Goal: Task Accomplishment & Management: Manage account settings

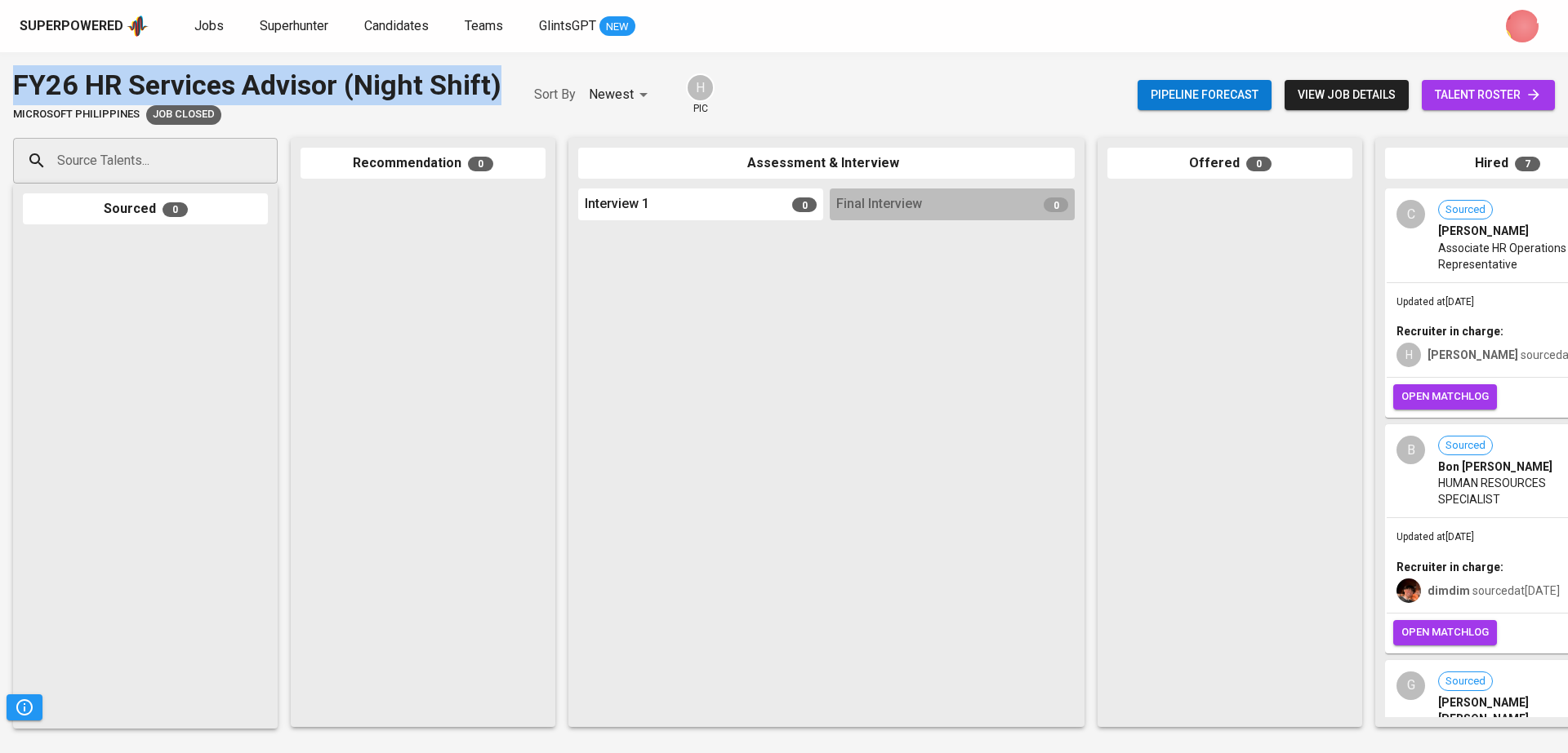
drag, startPoint x: 507, startPoint y: 77, endPoint x: 0, endPoint y: 77, distance: 507.0
click at [0, 77] on div "FY26 HR Services Advisor (Night Shift) Microsoft Philippines Job Closed Sort By…" at bounding box center [784, 95] width 1568 height 59
copy div "FY26 HR Services Advisor (Night Shift)"
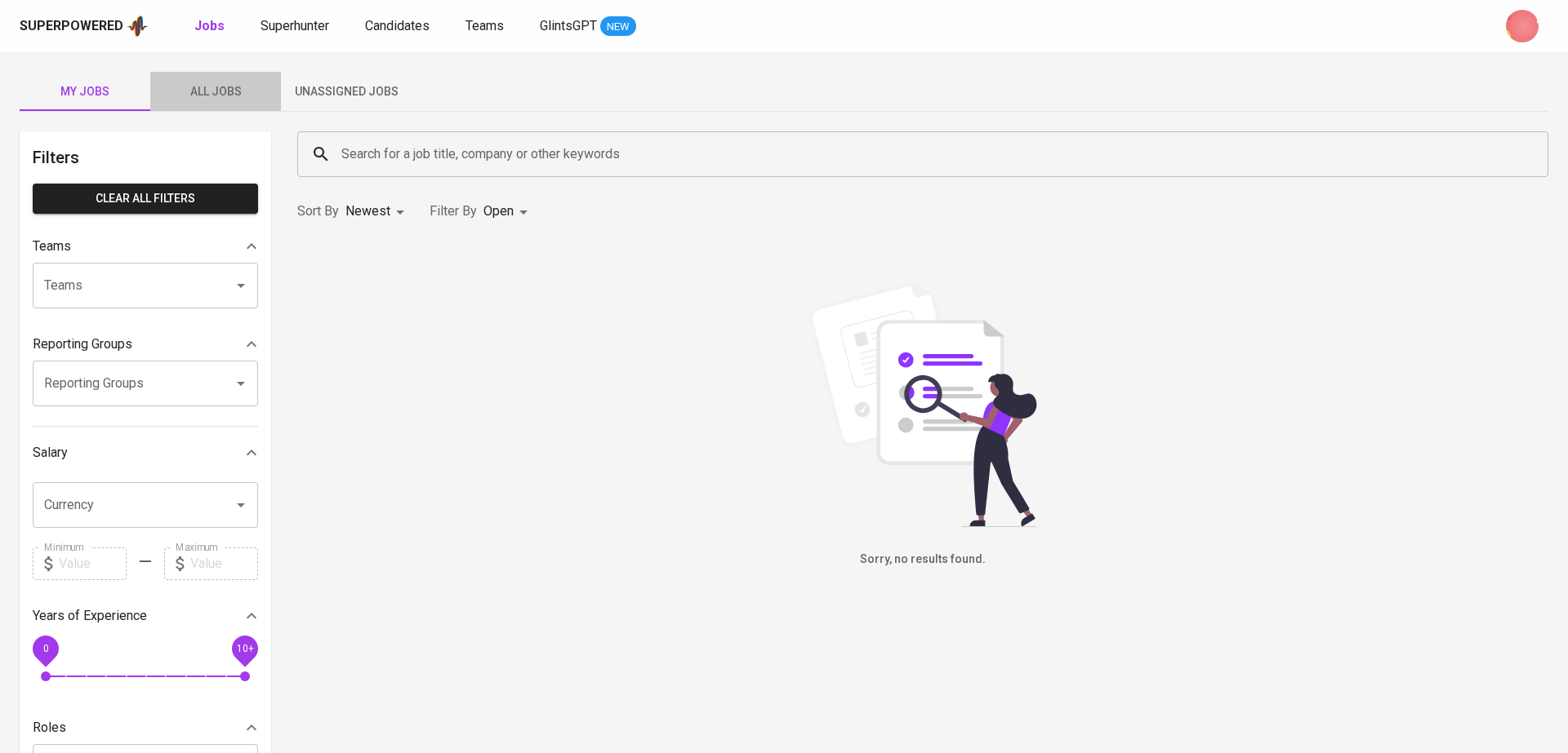
click at [190, 92] on span "All Jobs" at bounding box center [215, 91] width 111 height 20
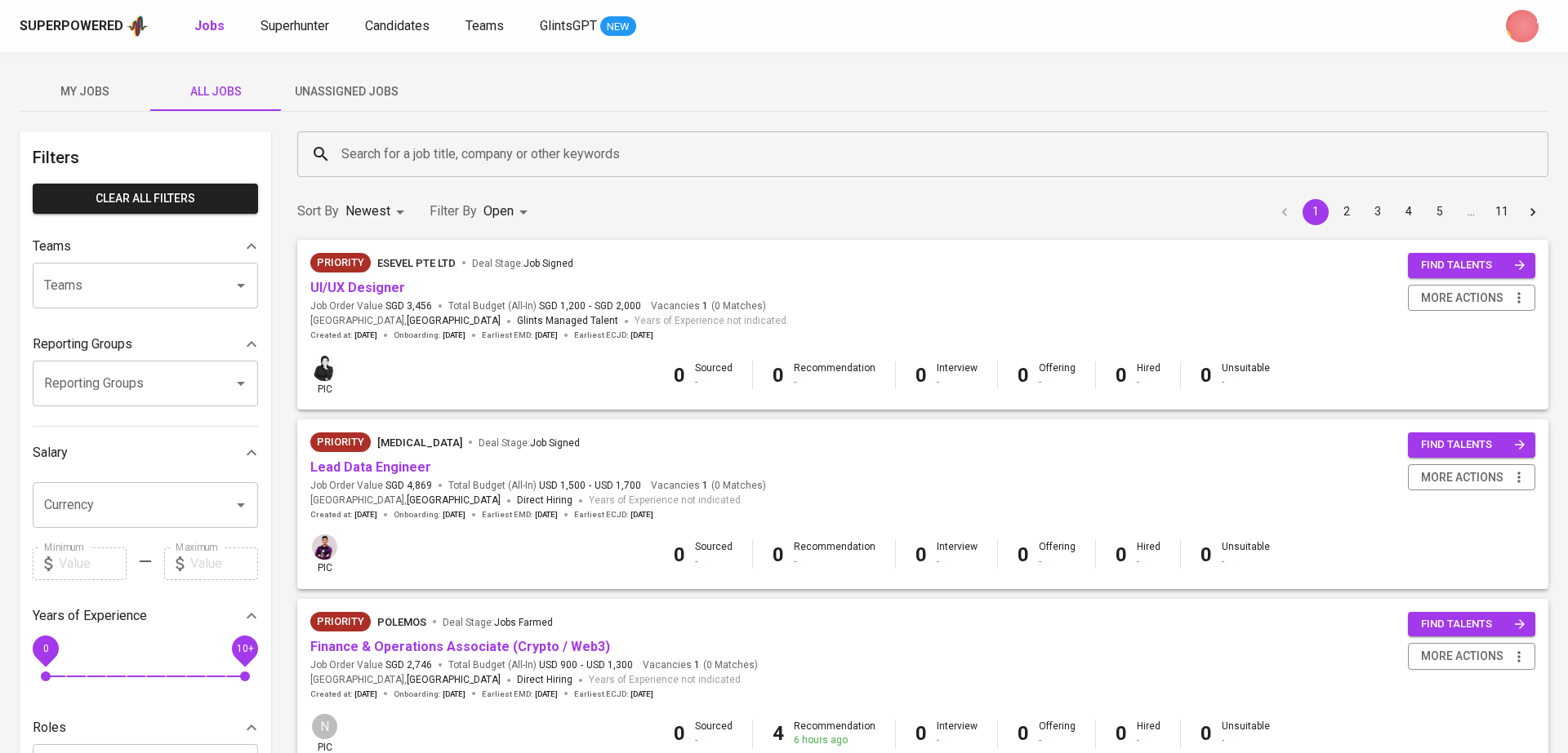
click at [521, 444] on div "Closed" at bounding box center [495, 455] width 89 height 31
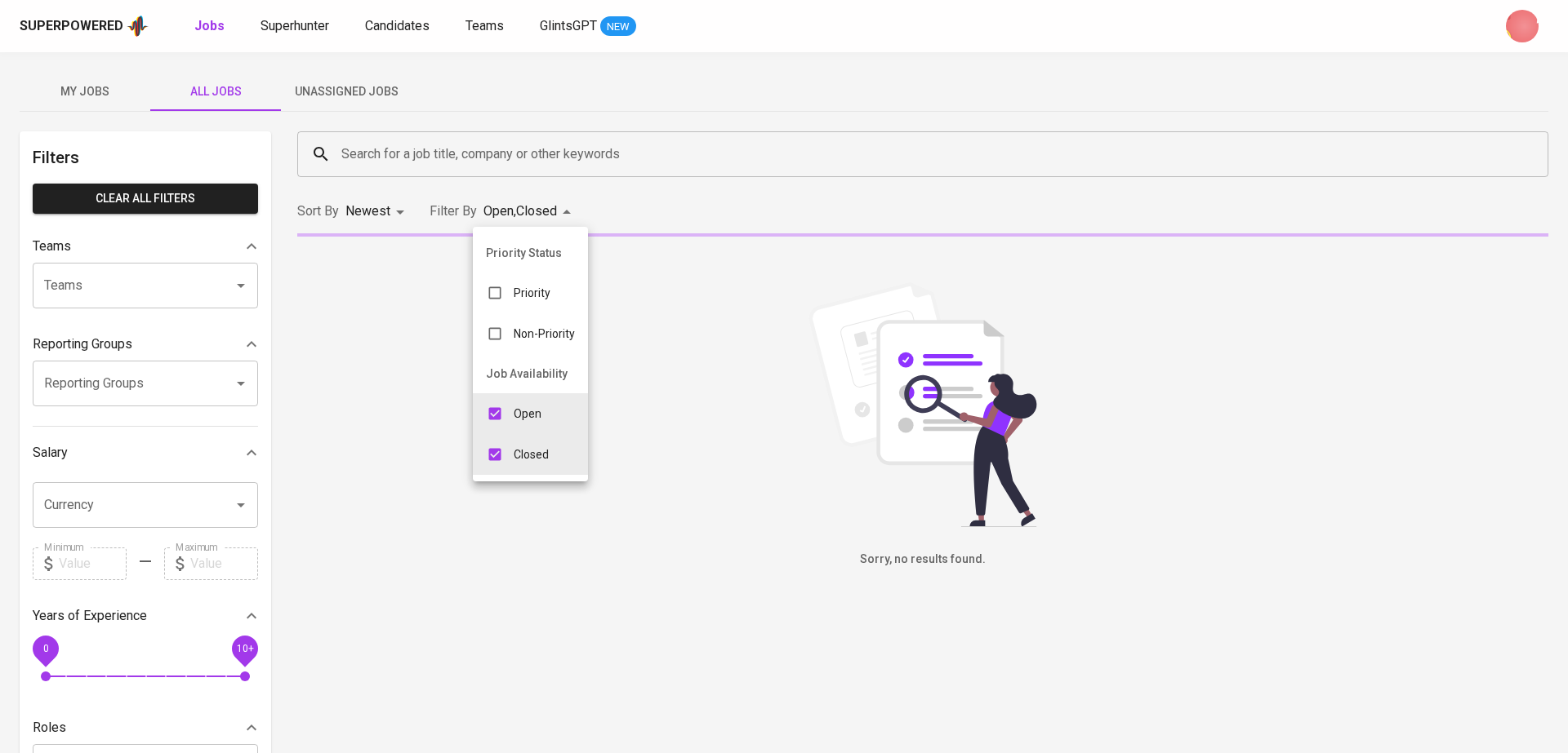
type input "OPEN,CLOSE"
checkbox input "true"
click at [518, 415] on p "Open" at bounding box center [527, 414] width 28 height 17
type input "CLOSE"
checkbox input "false"
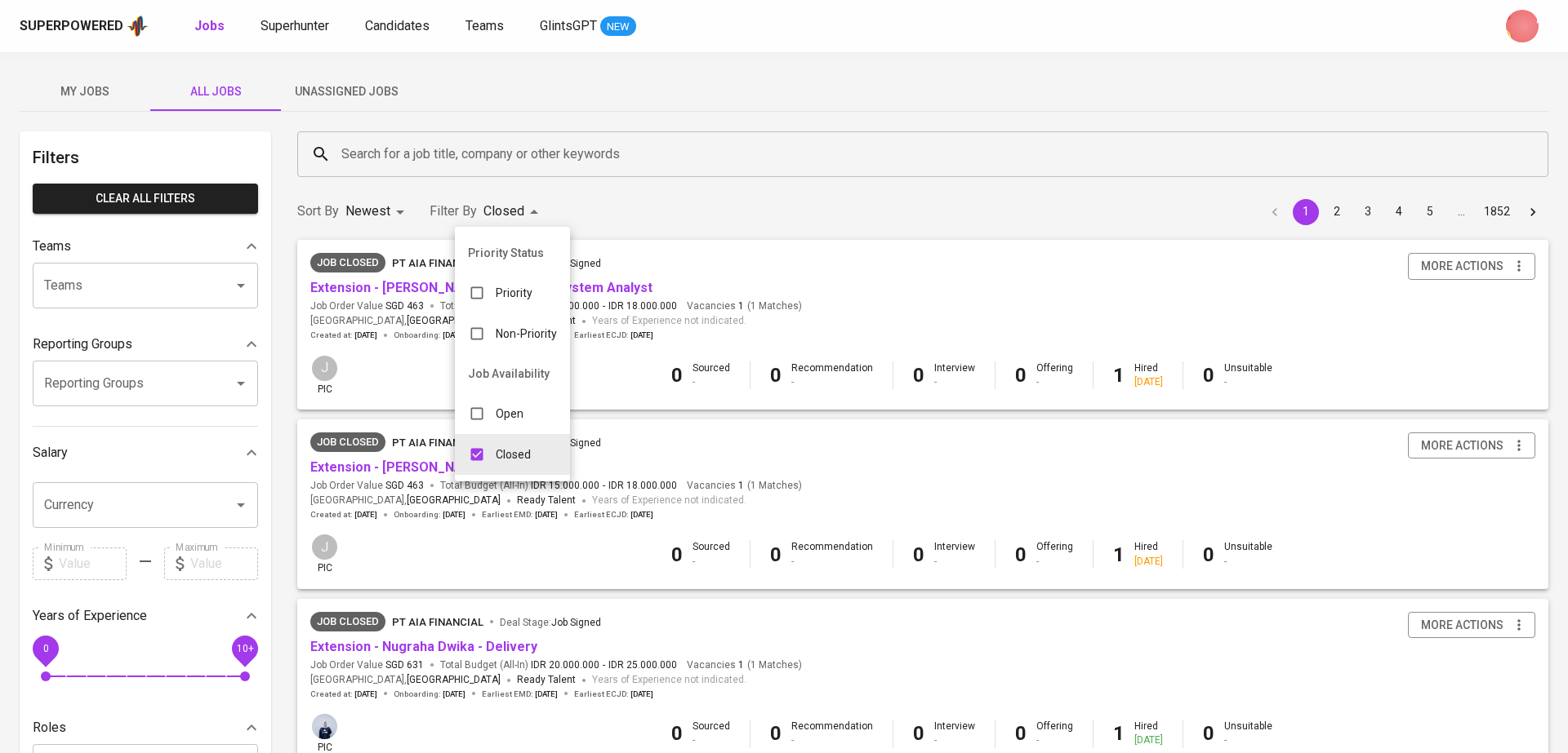
click at [462, 151] on div at bounding box center [784, 376] width 1568 height 753
click at [428, 146] on input "Search for a job title, company or other keywords" at bounding box center [926, 154] width 1179 height 31
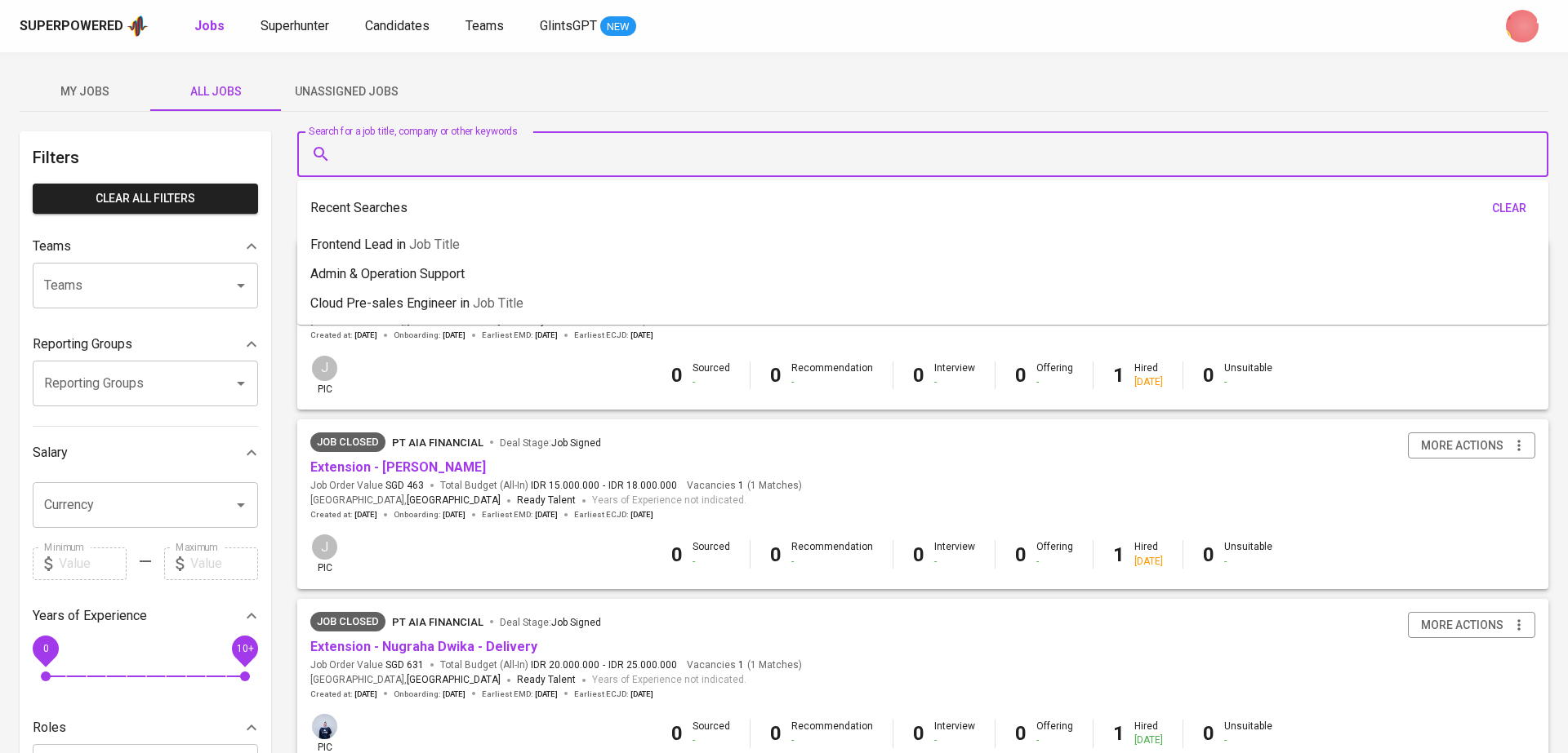
paste input "FY26 HR Services Advisor (Night Shift)"
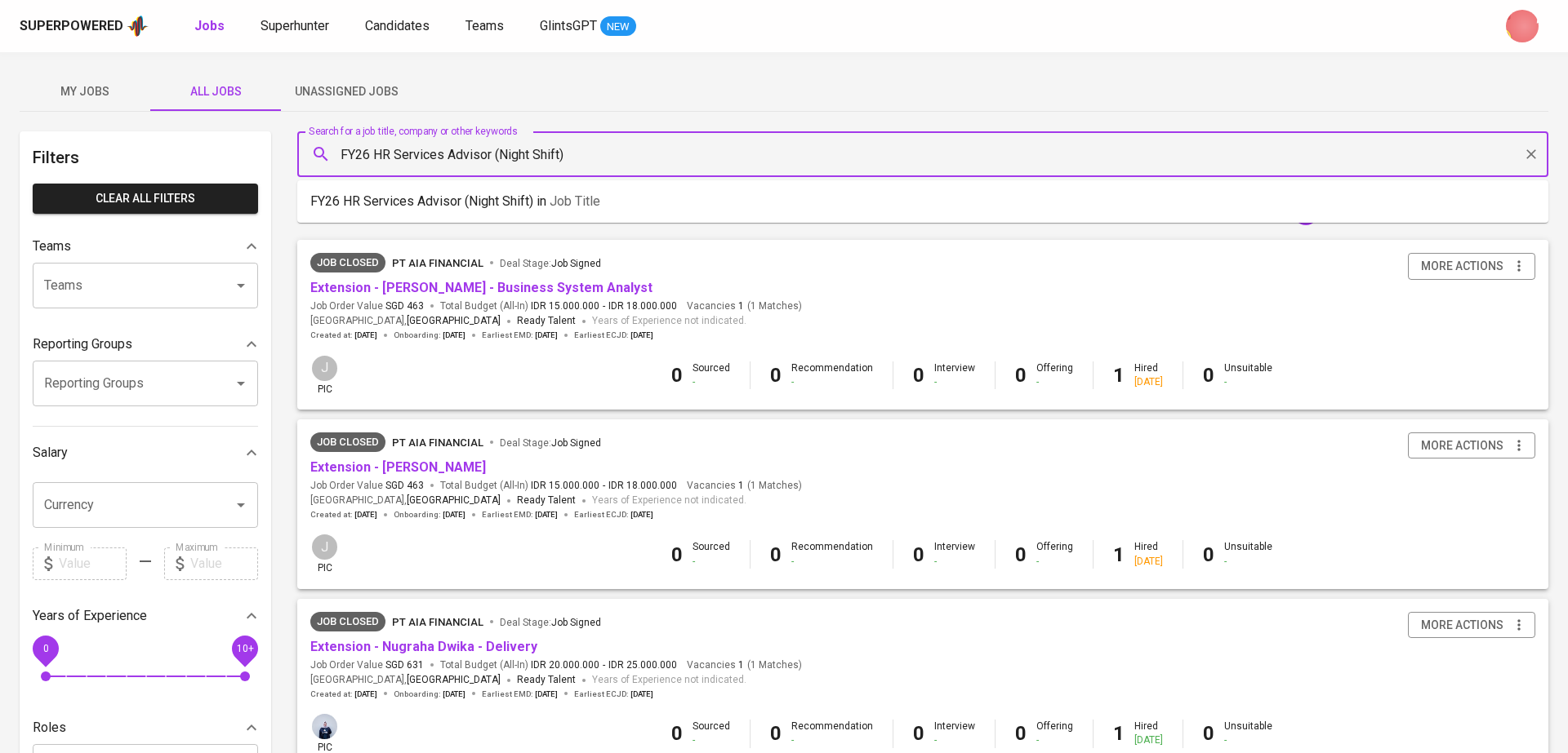
click at [512, 199] on p "FY26 HR Services Advisor (Night Shift) in Job title" at bounding box center [456, 201] width 290 height 19
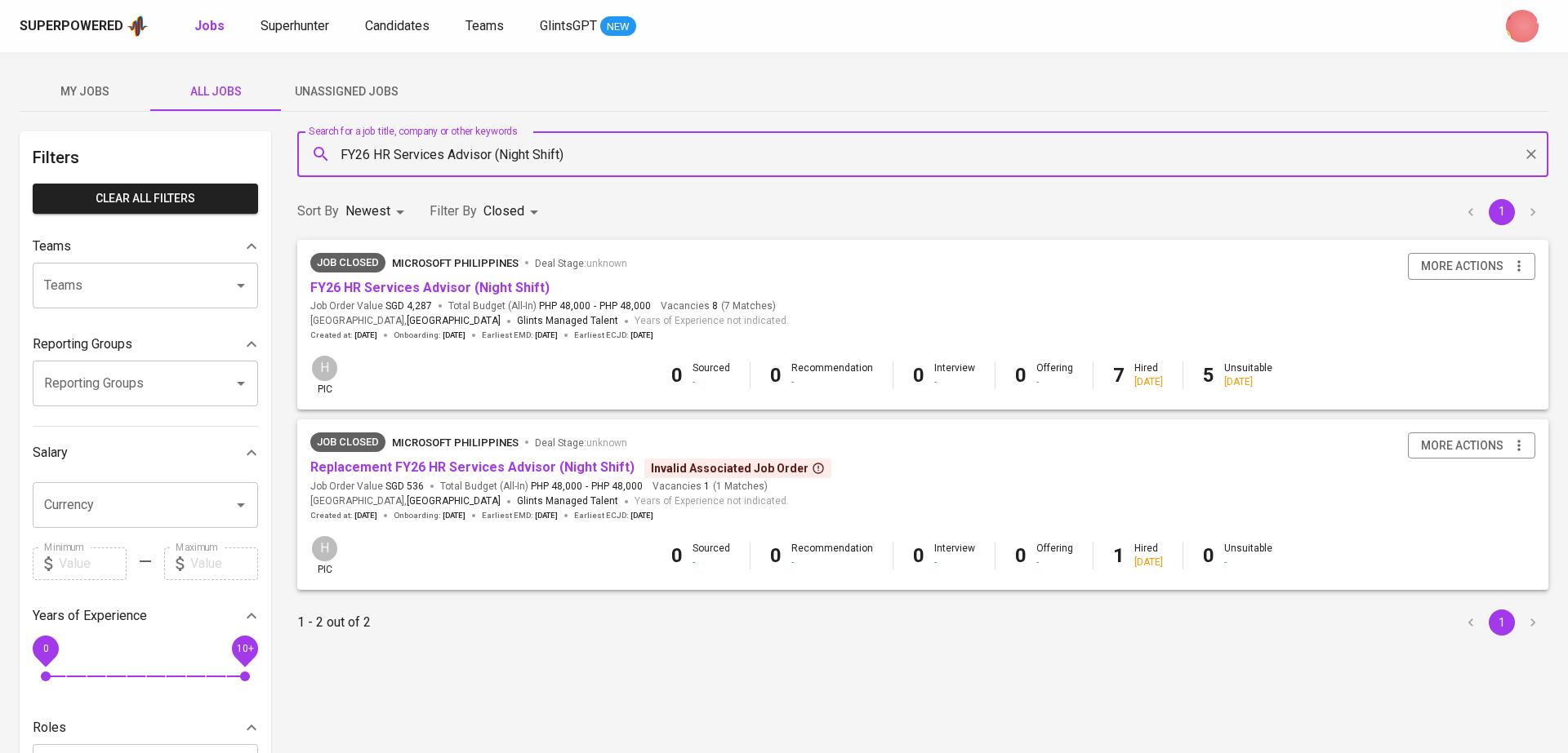
type input "FY26 HR Services Advisor (Night Shift)"
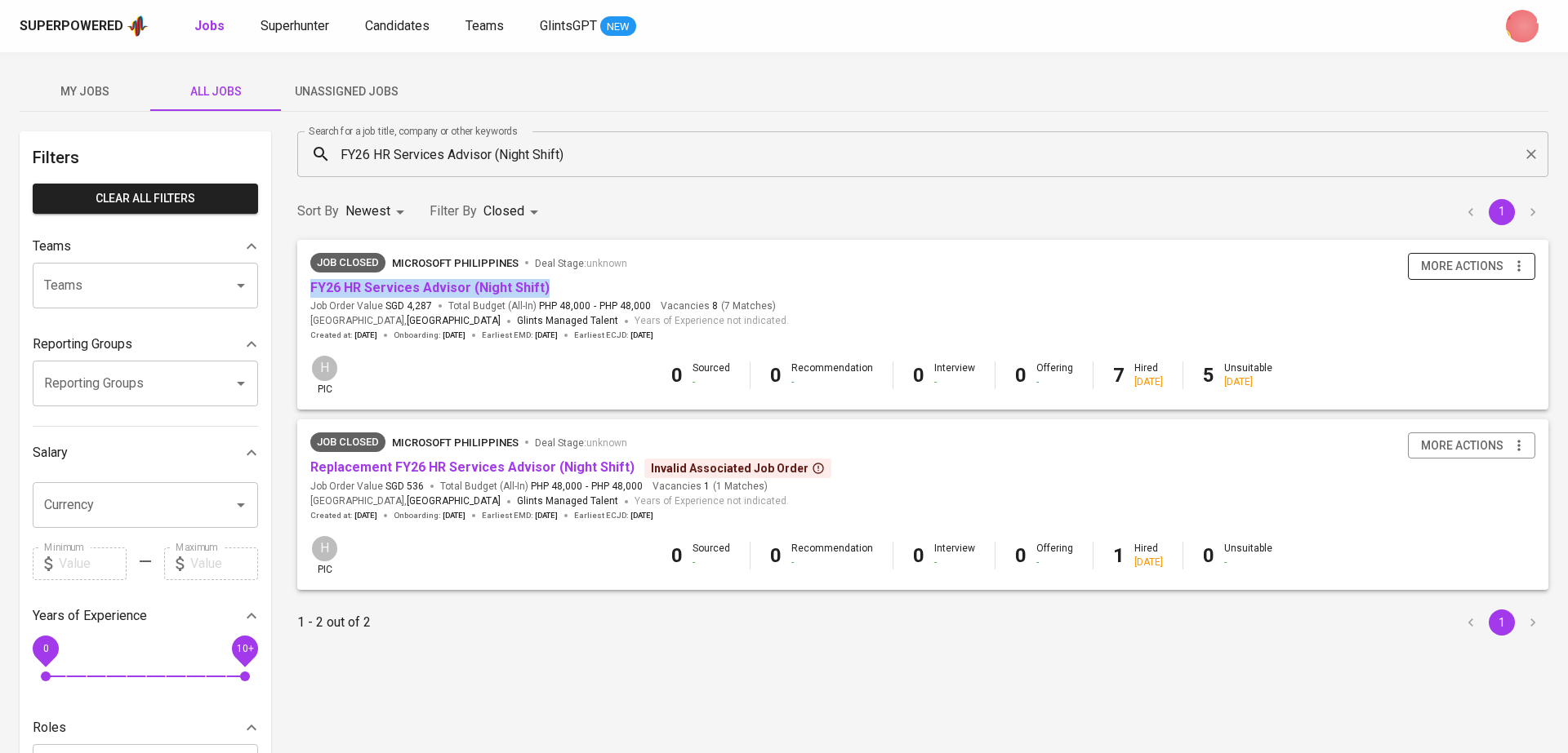
click at [1487, 273] on span "more actions" at bounding box center [1462, 266] width 82 height 20
click at [1386, 367] on li "Reopen Job" at bounding box center [1451, 356] width 170 height 27
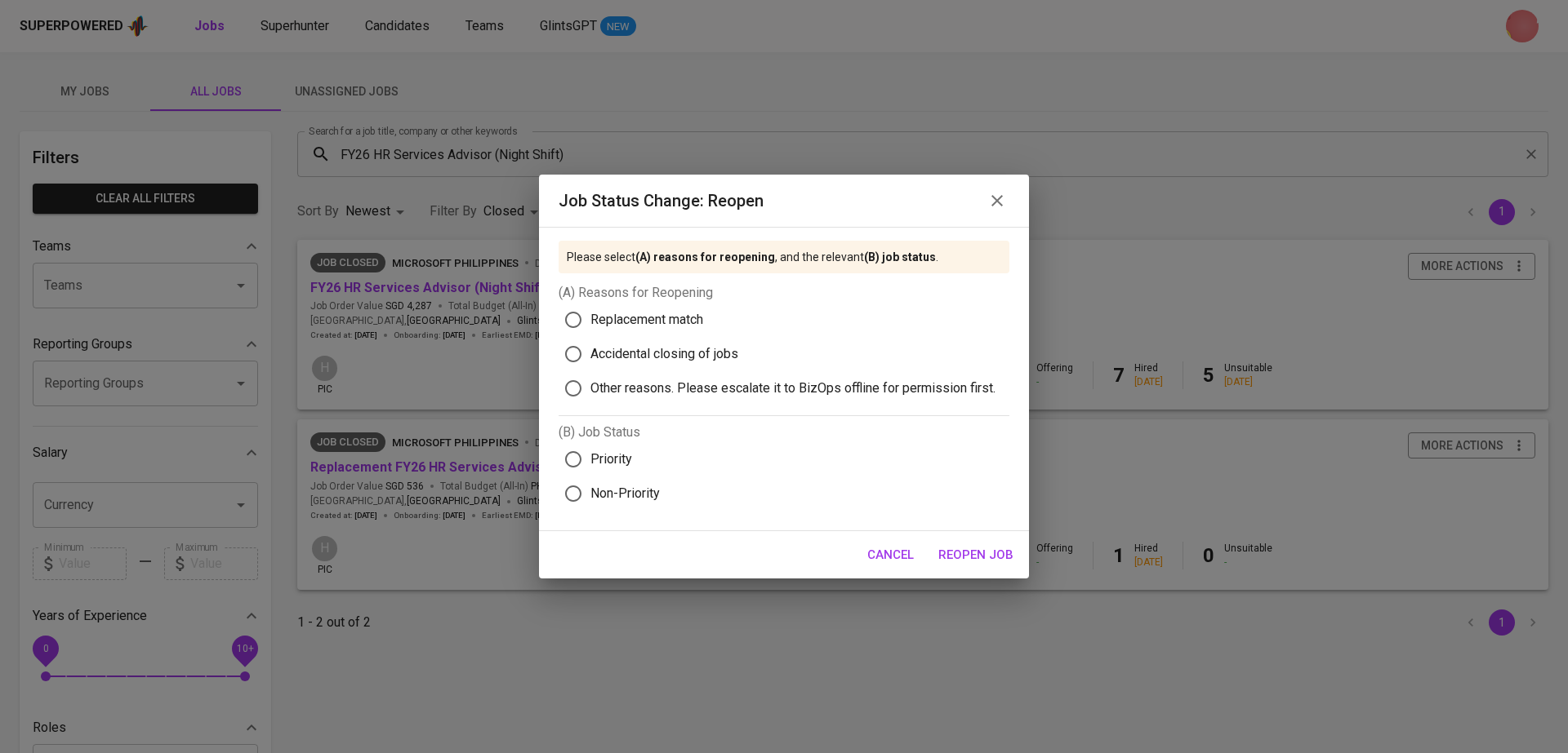
click at [666, 327] on span "Replacement match" at bounding box center [647, 320] width 113 height 19
click at [591, 327] on input "Replacement match" at bounding box center [572, 320] width 34 height 34
radio input "true"
click at [619, 450] on span "Priority" at bounding box center [611, 459] width 42 height 19
click at [591, 450] on input "Priority" at bounding box center [572, 459] width 34 height 34
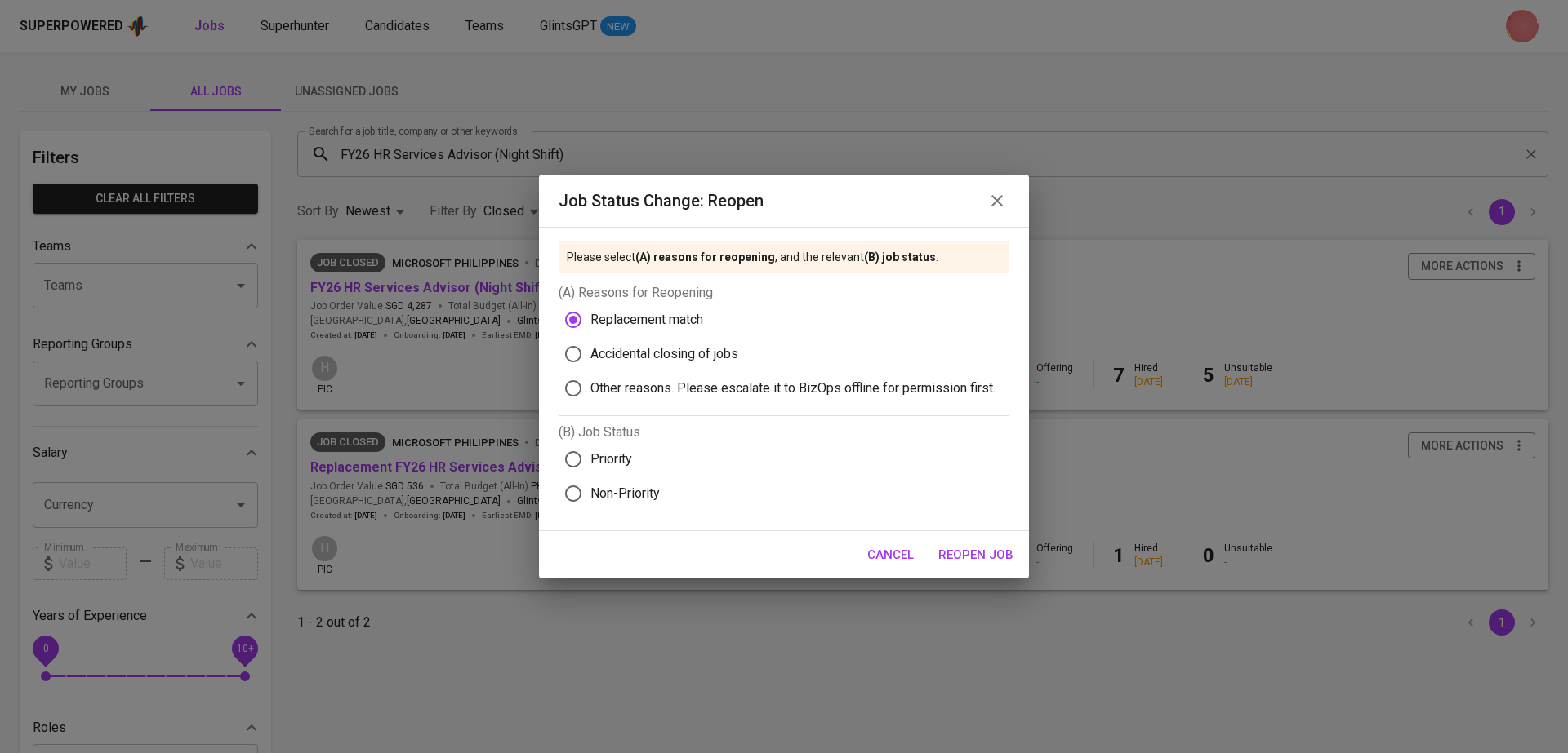
radio input "true"
click at [965, 549] on span "Reopen Job" at bounding box center [975, 554] width 75 height 21
